Goal: Task Accomplishment & Management: Use online tool/utility

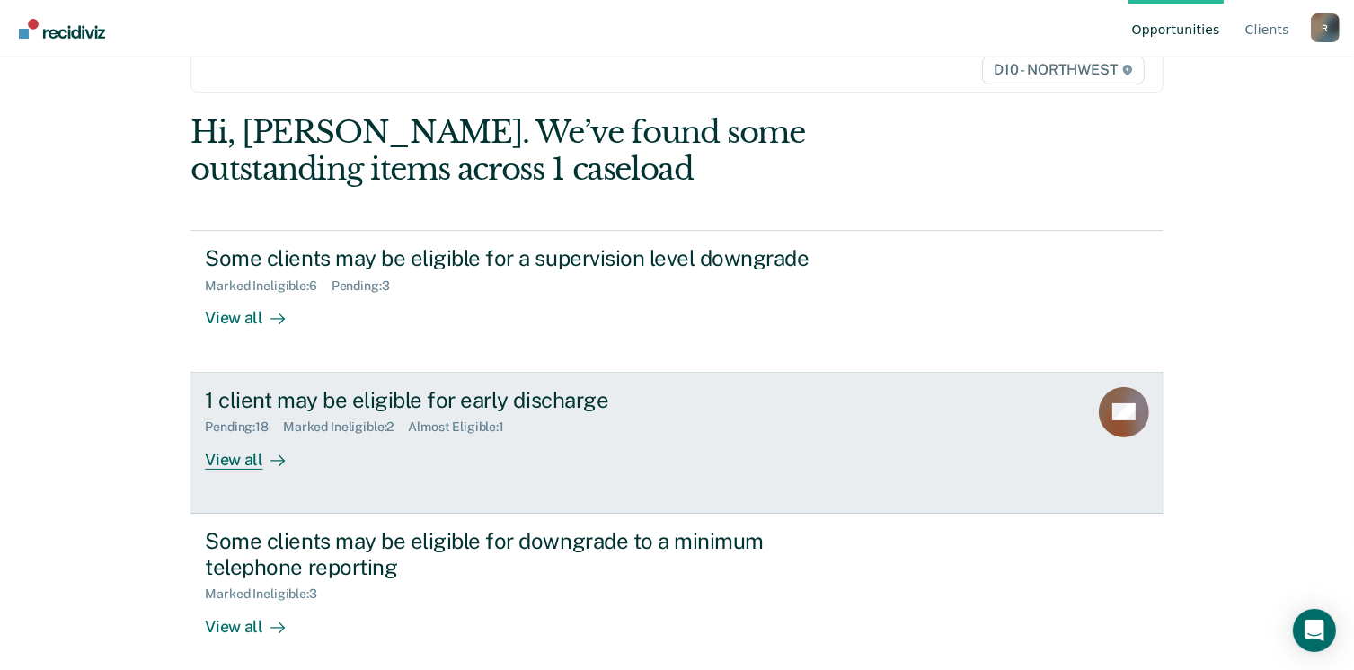
scroll to position [135, 0]
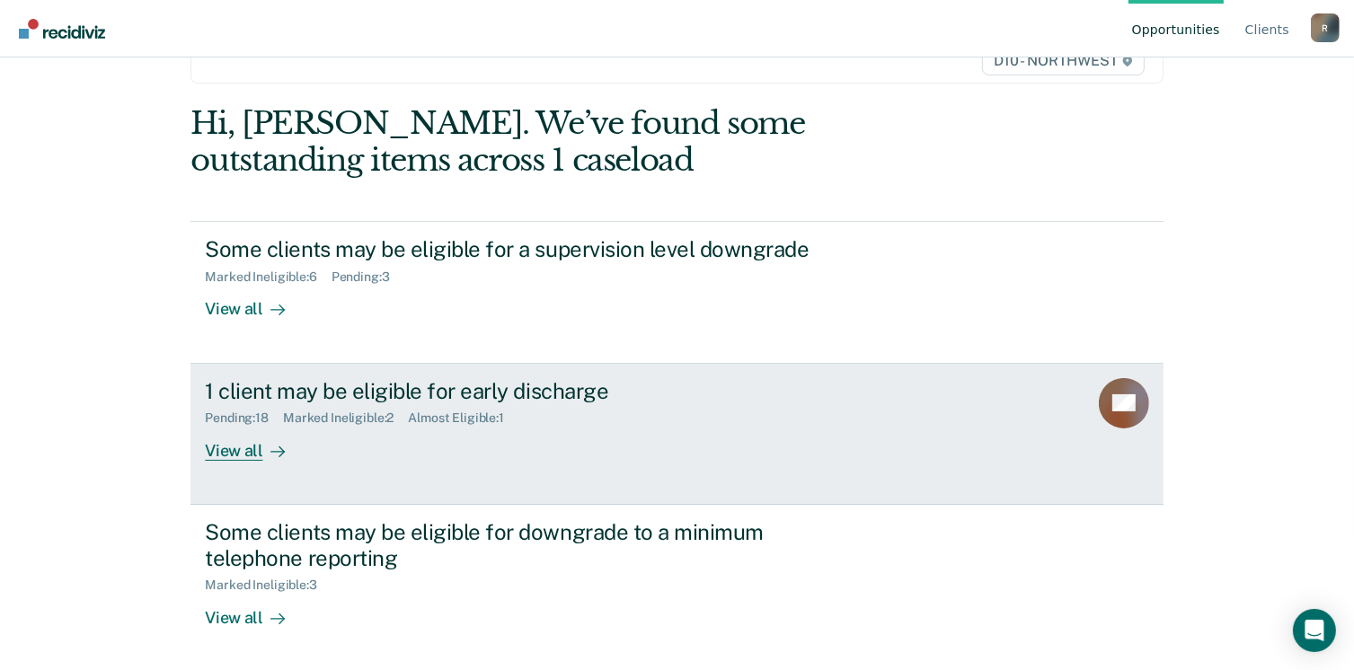
click at [472, 421] on div "Almost Eligible : 1" at bounding box center [463, 418] width 111 height 15
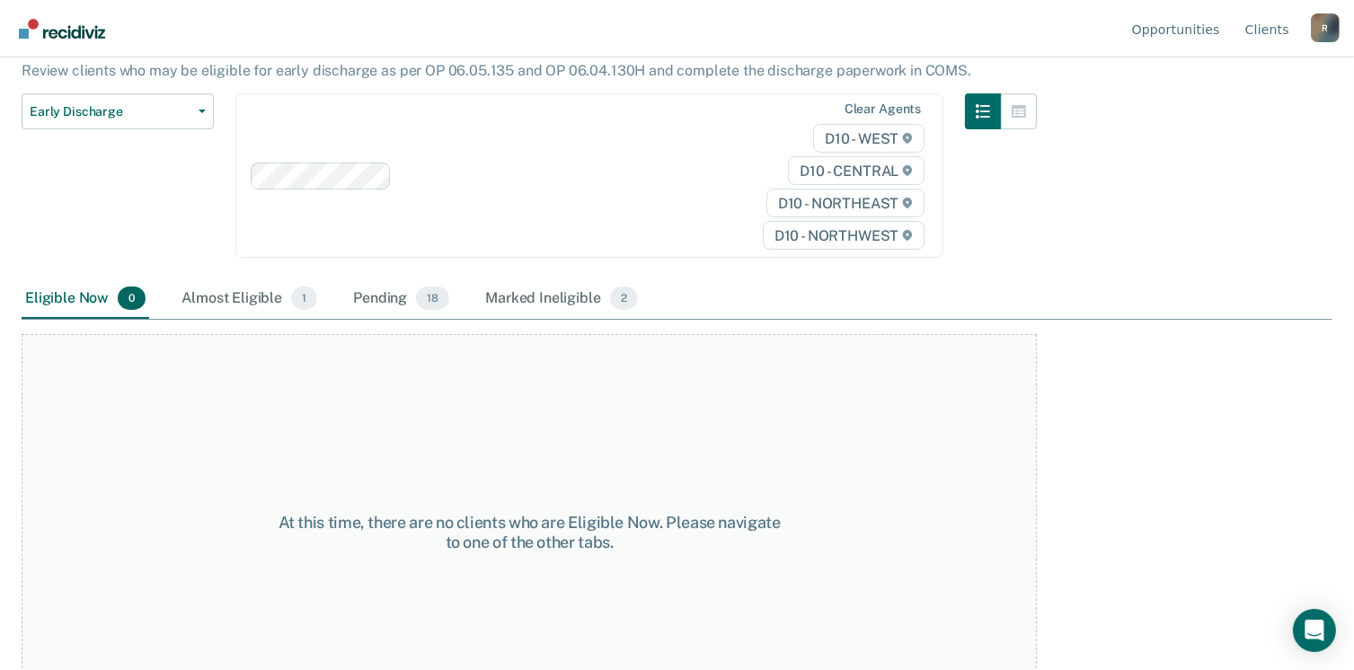
scroll to position [180, 0]
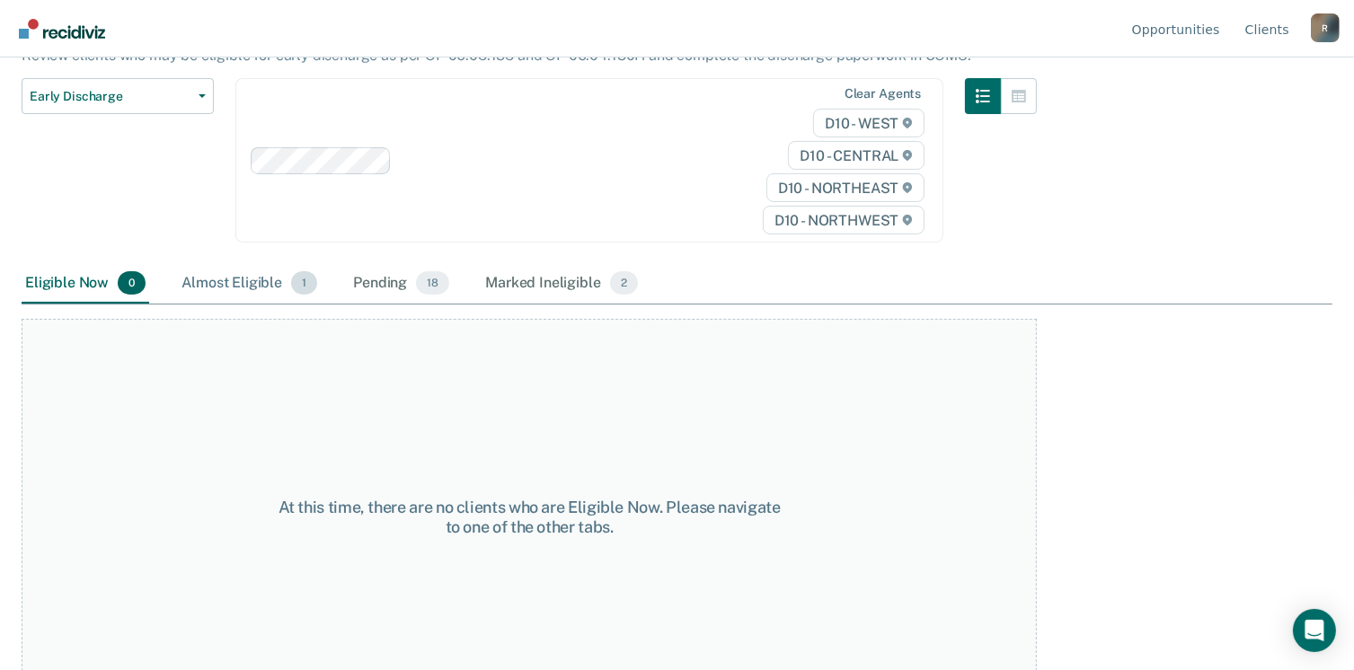
click at [250, 288] on div "Almost Eligible 1" at bounding box center [249, 284] width 143 height 40
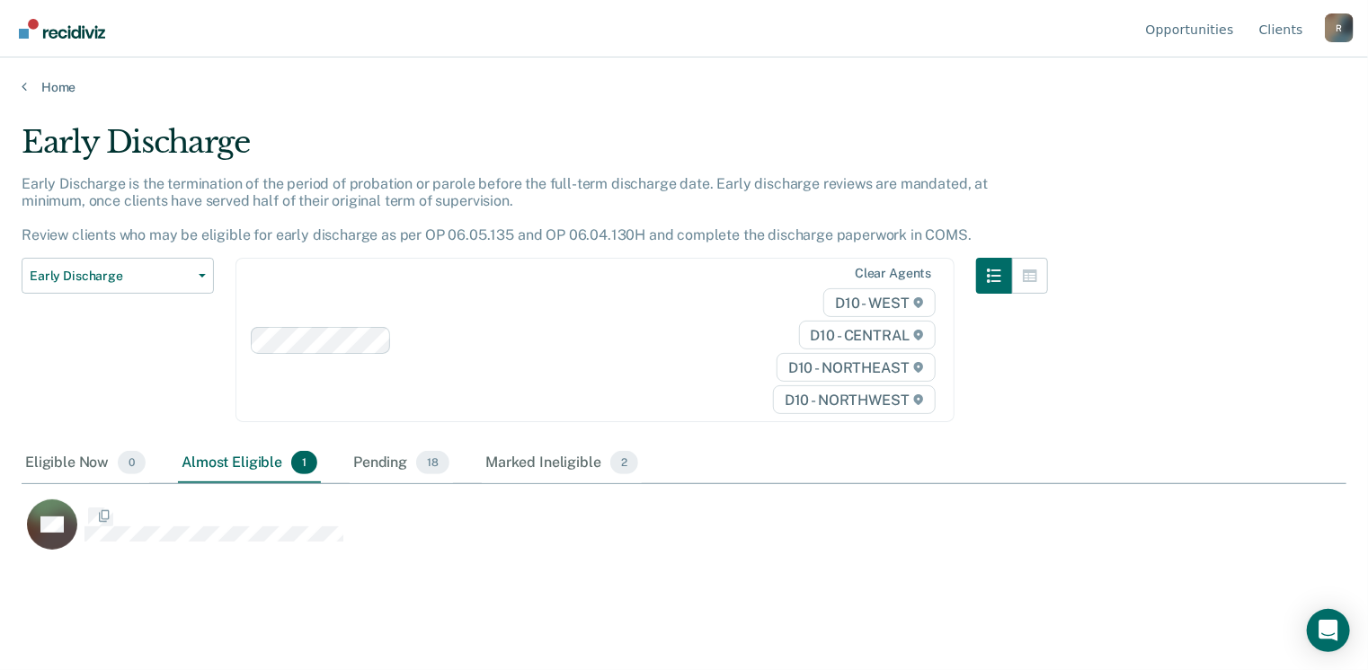
scroll to position [398, 1311]
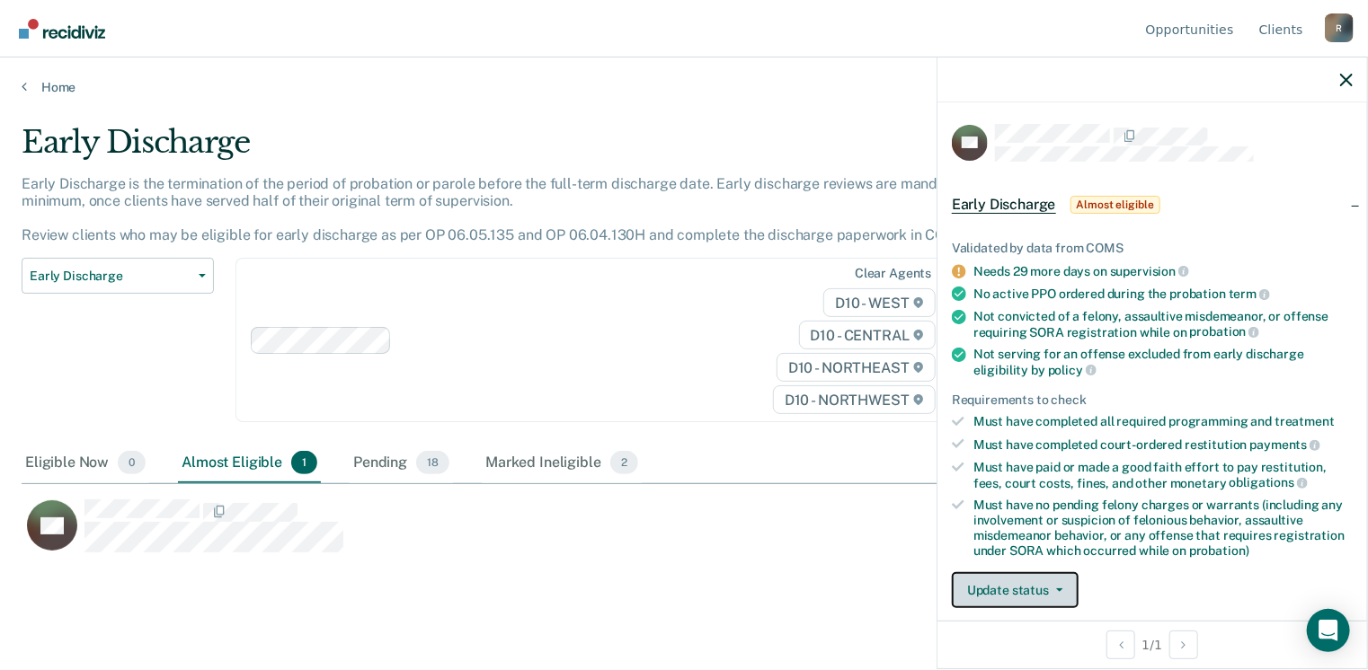
click at [1059, 589] on icon "button" at bounding box center [1059, 591] width 7 height 4
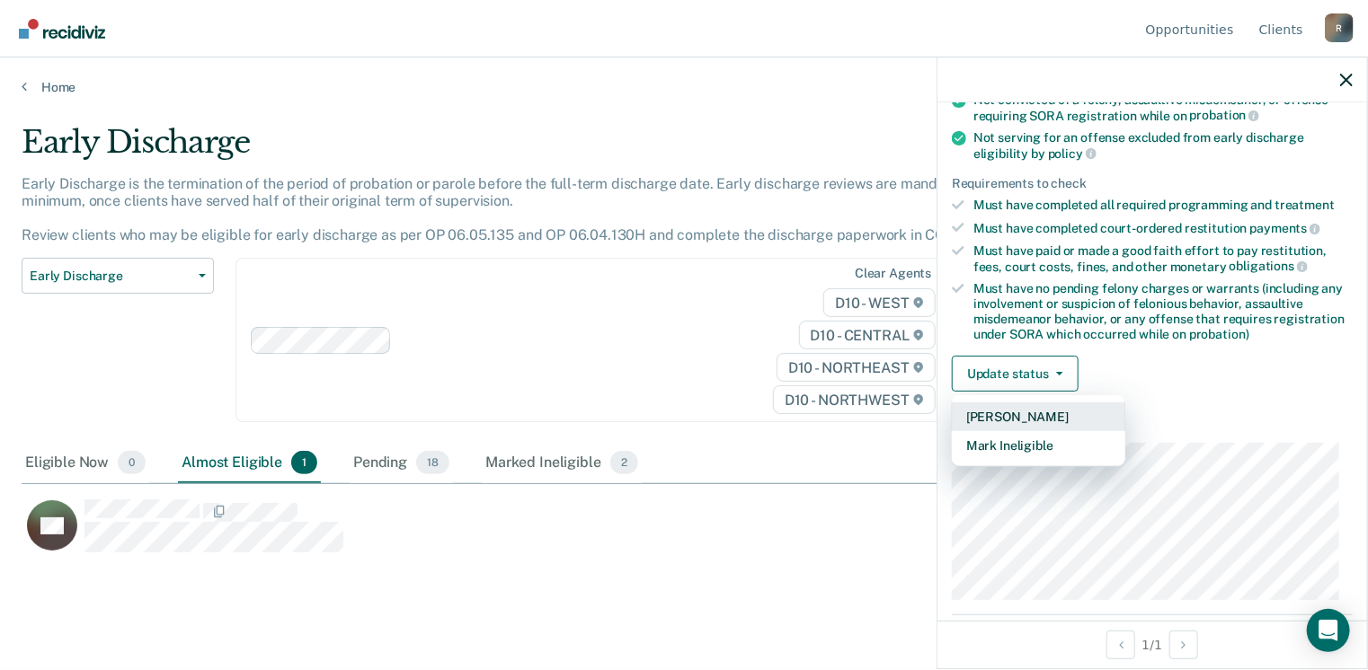
scroll to position [272, 0]
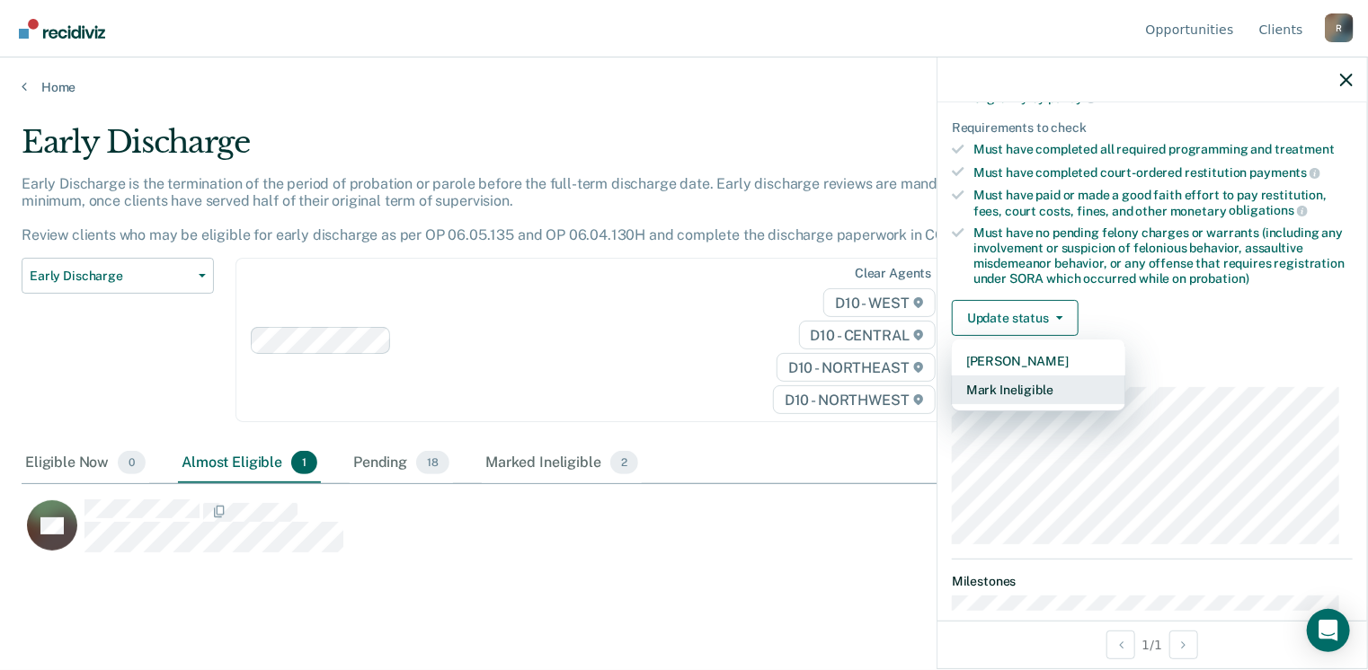
click at [1010, 386] on button "Mark Ineligible" at bounding box center [1038, 390] width 173 height 29
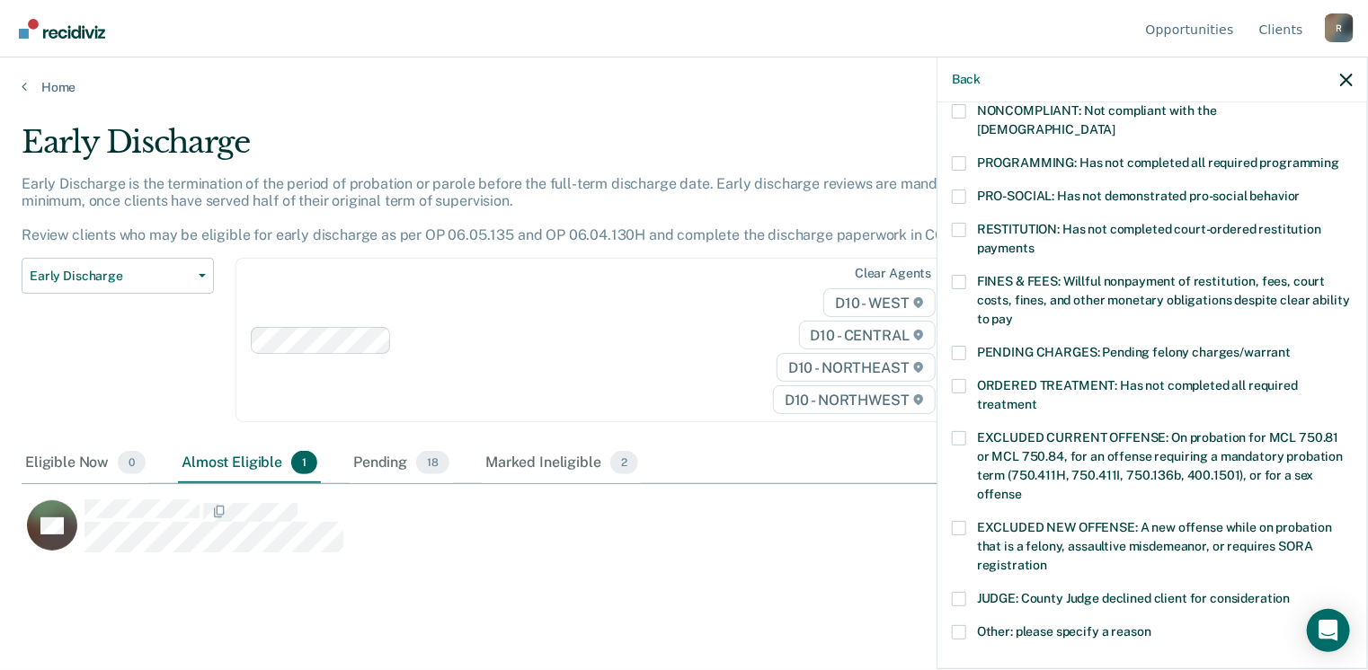
scroll to position [452, 0]
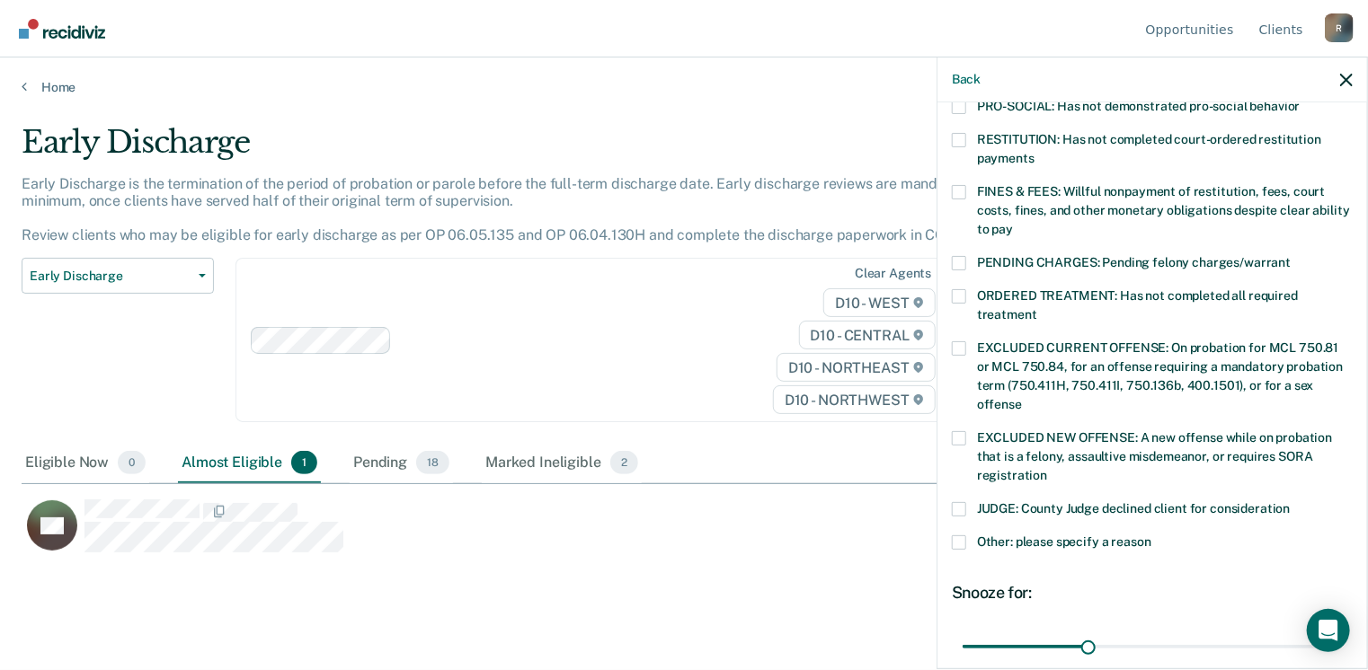
click at [961, 536] on span at bounding box center [959, 543] width 14 height 14
click at [1151, 536] on input "Other: please specify a reason" at bounding box center [1151, 536] width 0 height 0
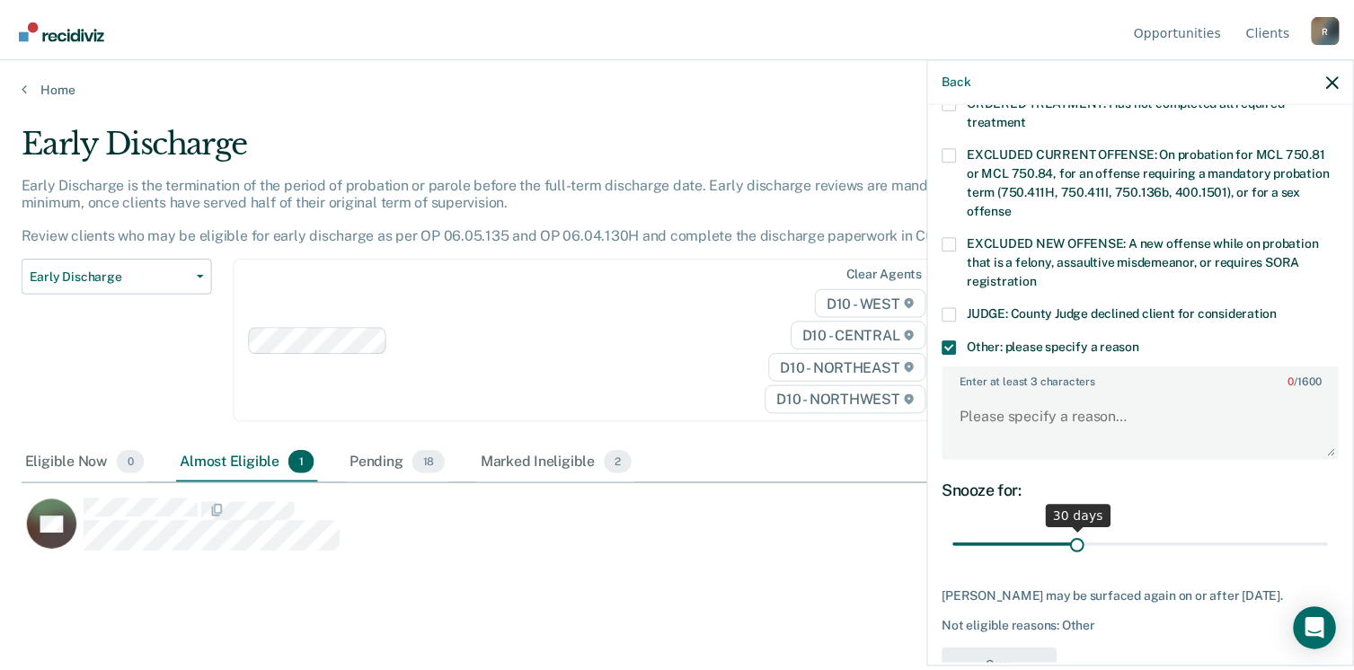
scroll to position [693, 0]
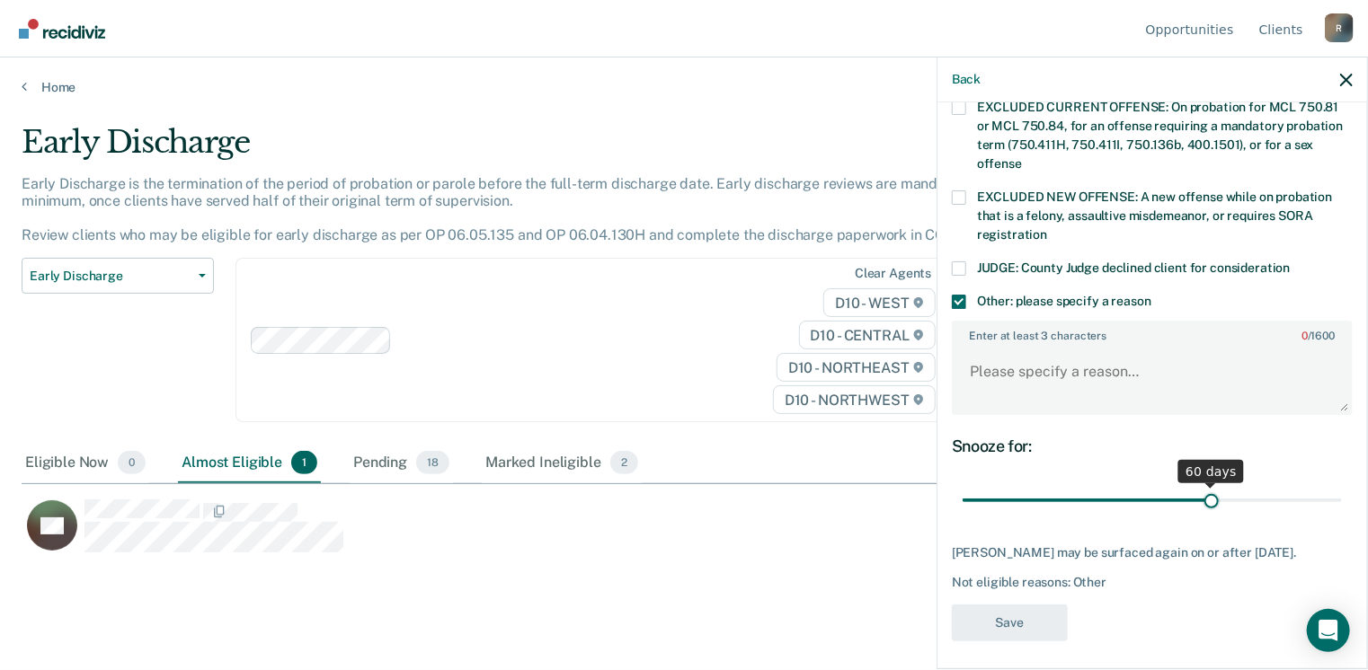
drag, startPoint x: 1078, startPoint y: 480, endPoint x: 1204, endPoint y: 477, distance: 125.8
type input "60"
click at [1204, 485] on input "range" at bounding box center [1152, 500] width 379 height 31
click at [971, 373] on textarea "Enter at least 3 characters 0 / 1600" at bounding box center [1152, 380] width 397 height 67
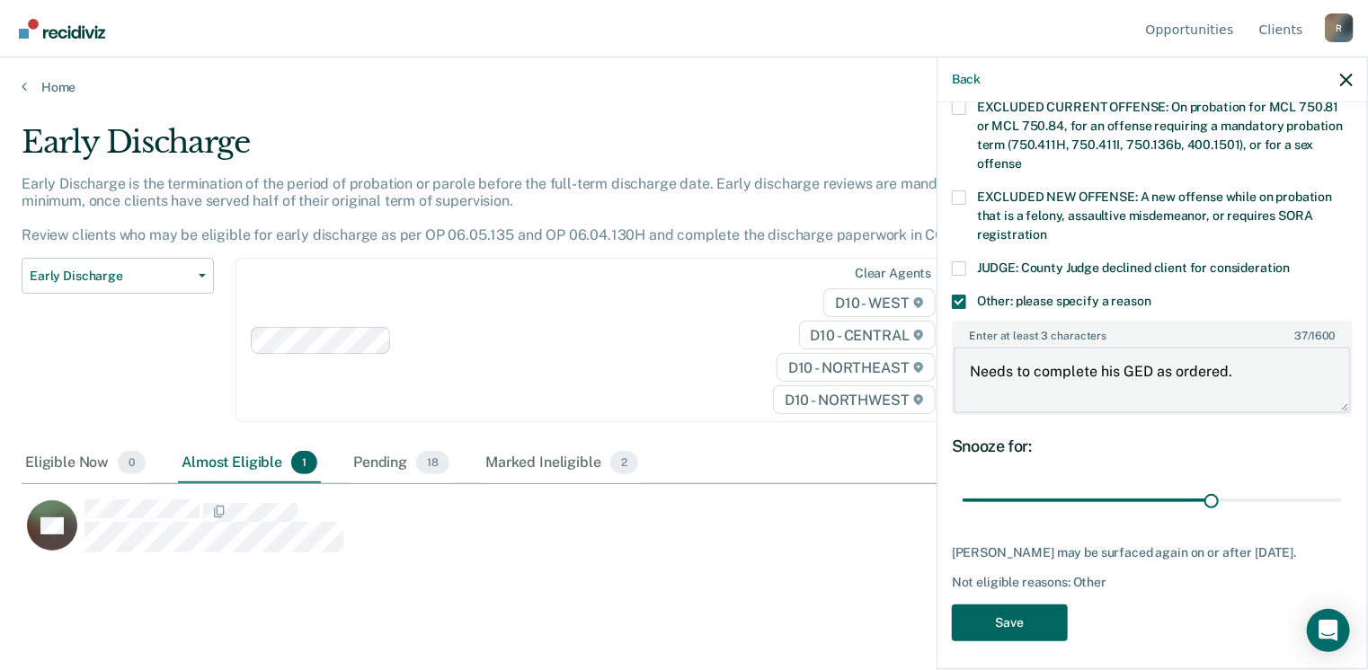
type textarea "Needs to complete his GED as ordered."
click at [996, 612] on button "Save" at bounding box center [1010, 623] width 116 height 37
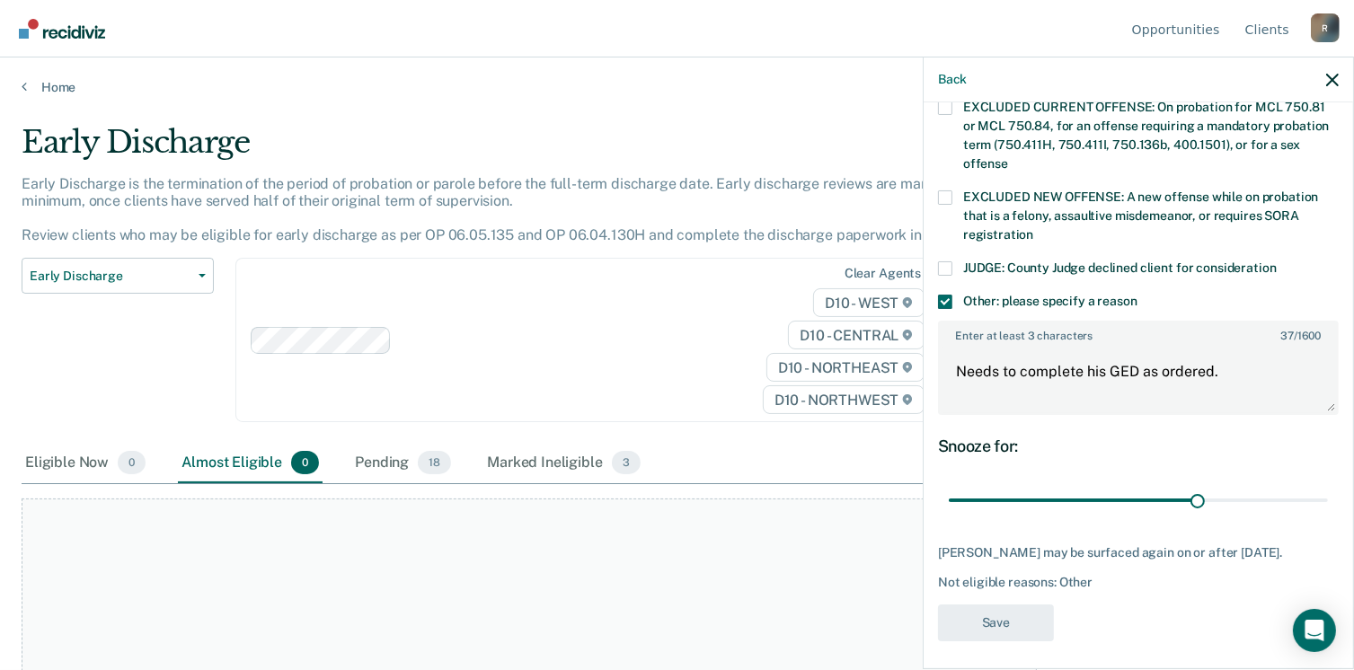
scroll to position [539, 0]
